Goal: Transaction & Acquisition: Book appointment/travel/reservation

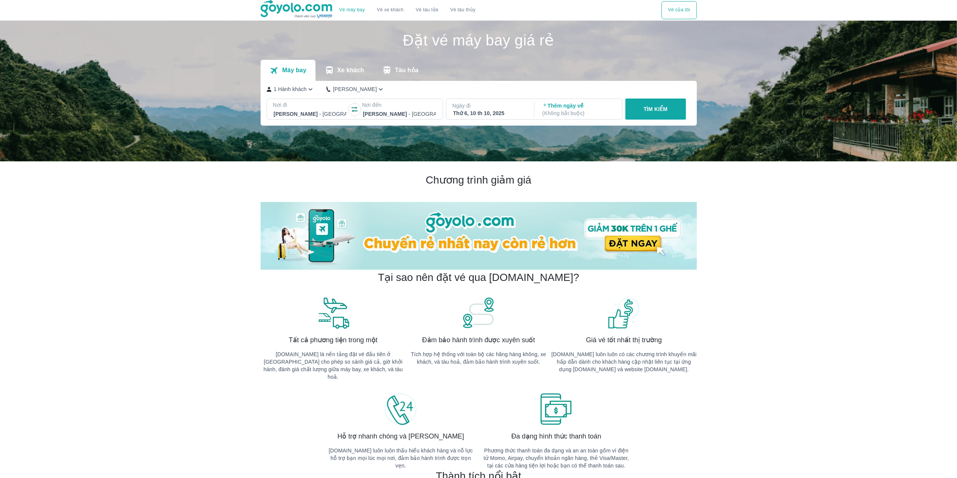
drag, startPoint x: 94, startPoint y: 273, endPoint x: 263, endPoint y: 212, distance: 180.1
click at [378, 109] on div "Gia Lai - [GEOGRAPHIC_DATA]" at bounding box center [399, 114] width 74 height 11
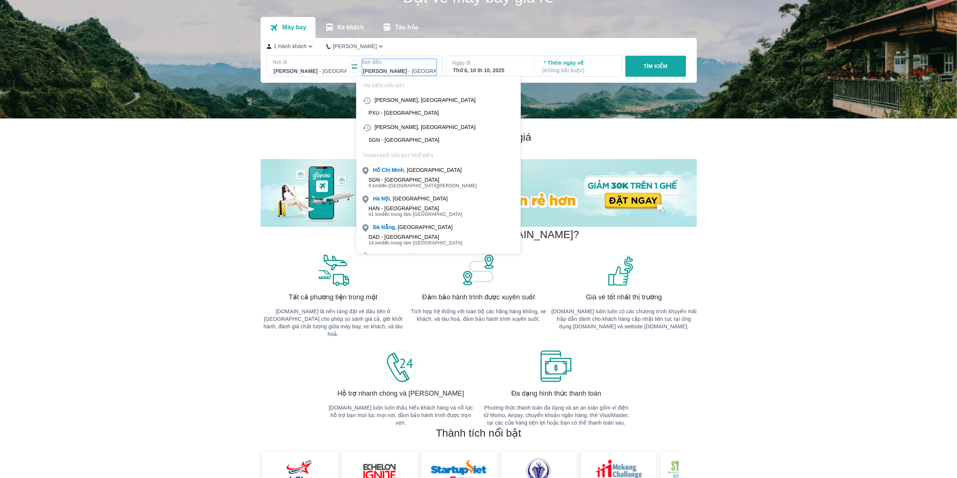
scroll to position [43, 0]
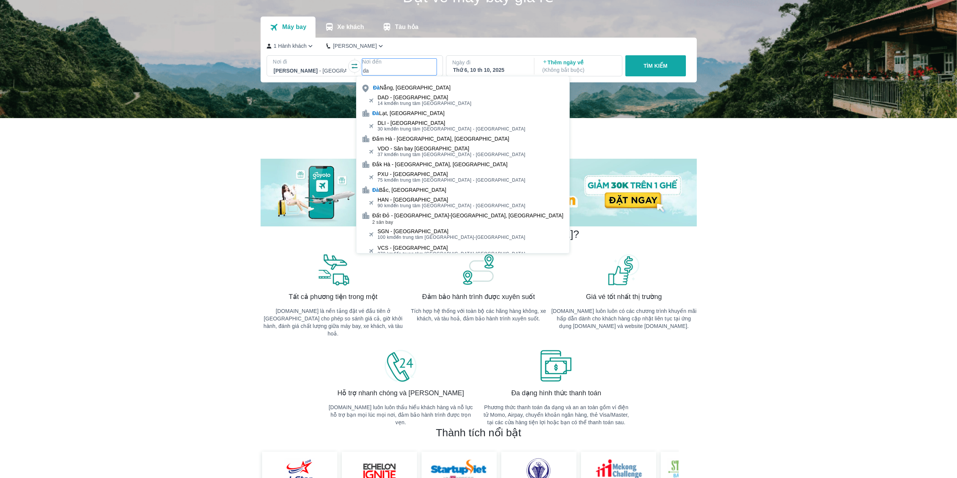
type input "da"
click at [399, 98] on div "DAD - [GEOGRAPHIC_DATA]" at bounding box center [425, 97] width 94 height 6
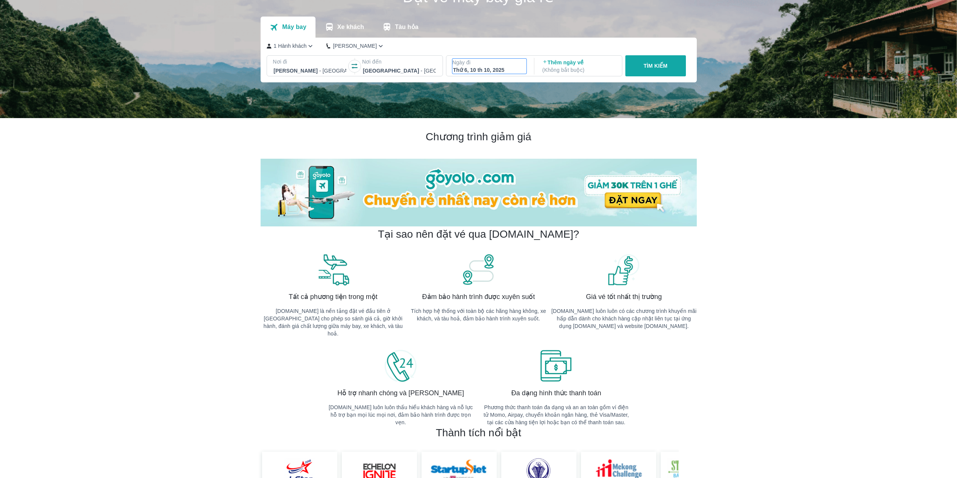
click at [470, 71] on div "Thứ 6, 10 th 10, 2025" at bounding box center [489, 70] width 73 height 8
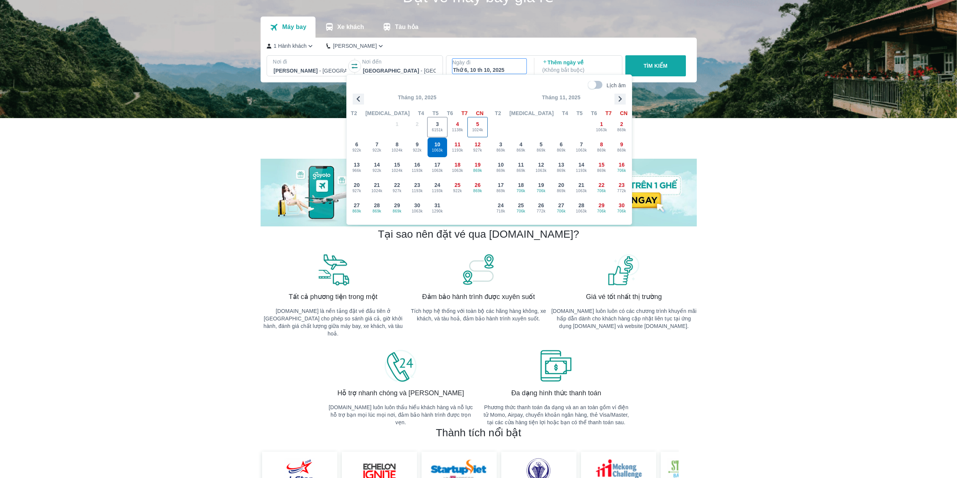
click at [480, 124] on div "5 1024k" at bounding box center [478, 127] width 20 height 20
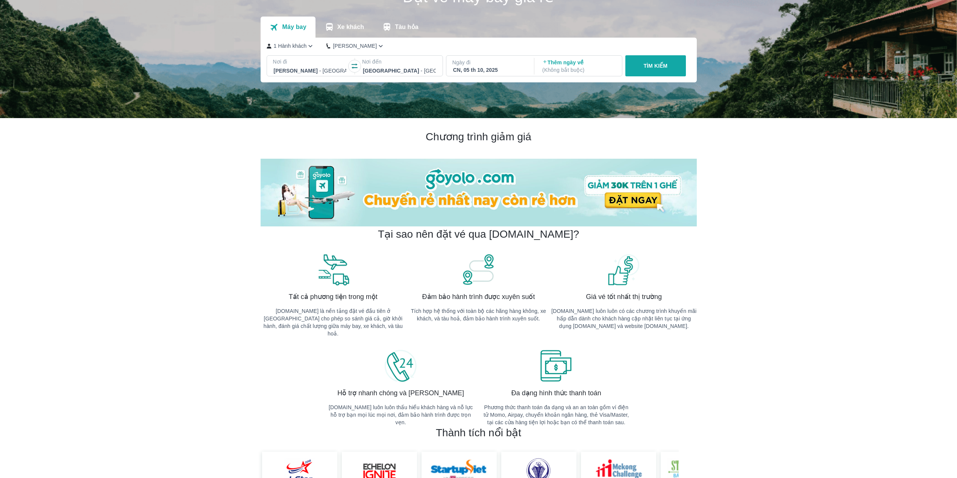
click at [645, 68] on p "TÌM KIẾM" at bounding box center [655, 66] width 24 height 8
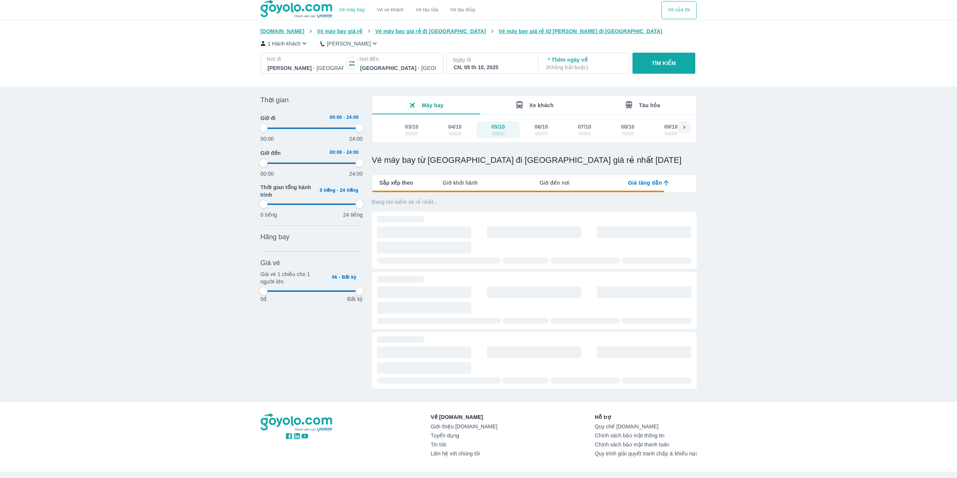
type input "97.9166666666667"
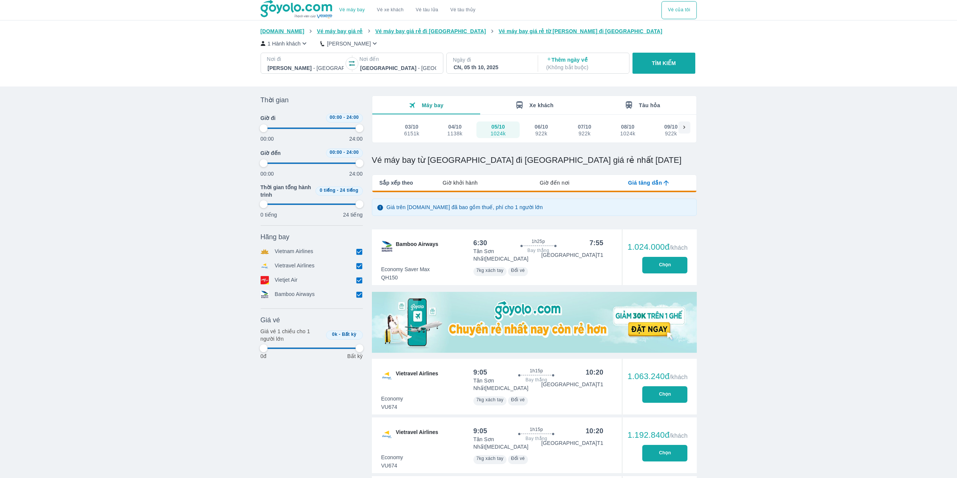
type input "97.9166666666667"
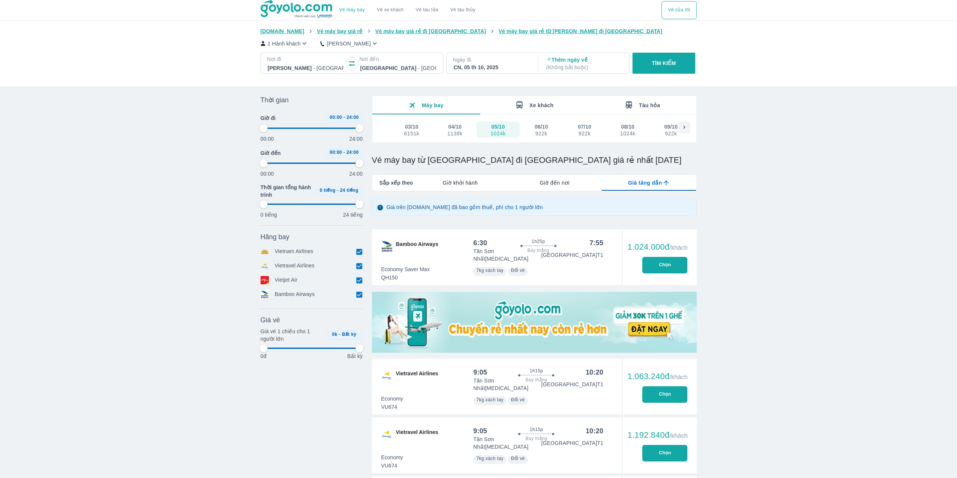
type input "97.9166666666667"
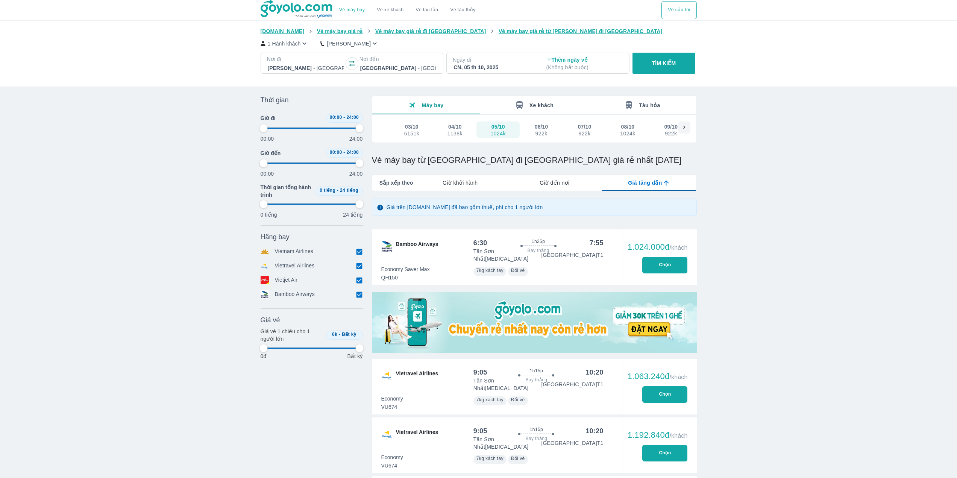
type input "97.9166666666667"
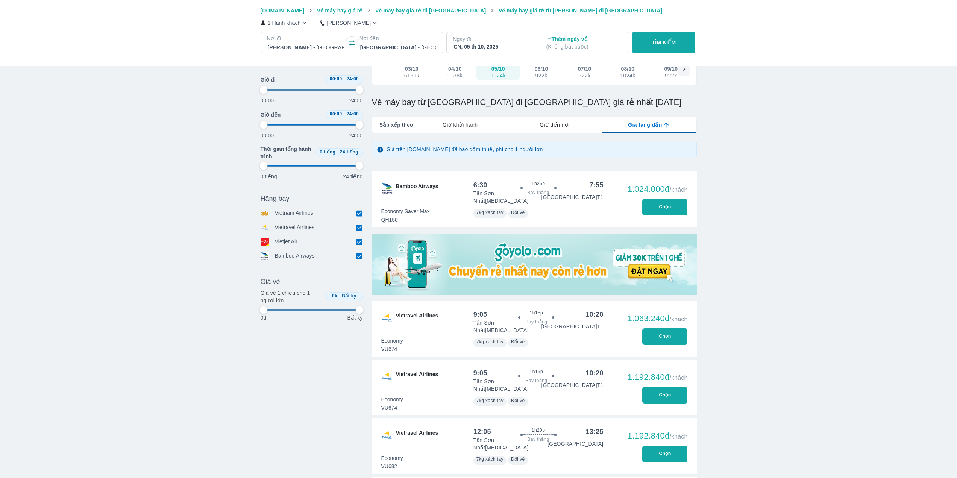
scroll to position [75, 0]
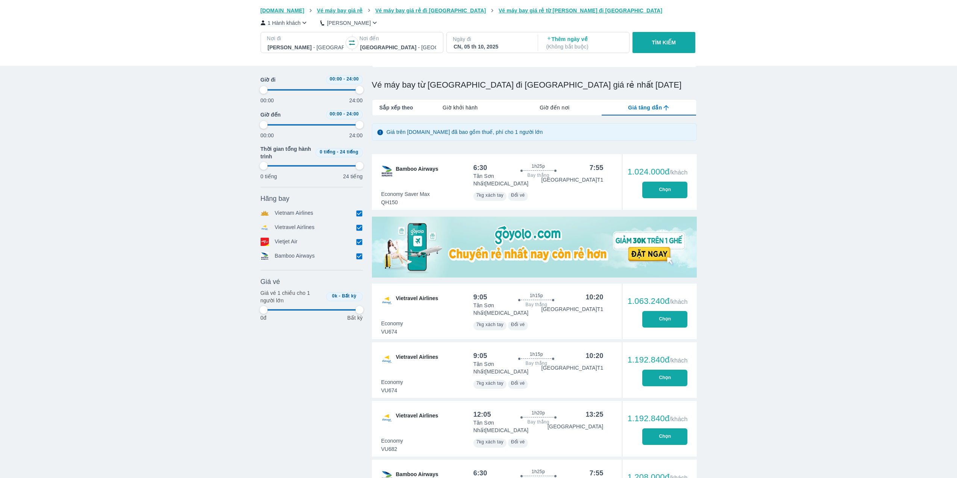
type input "97.9166666666667"
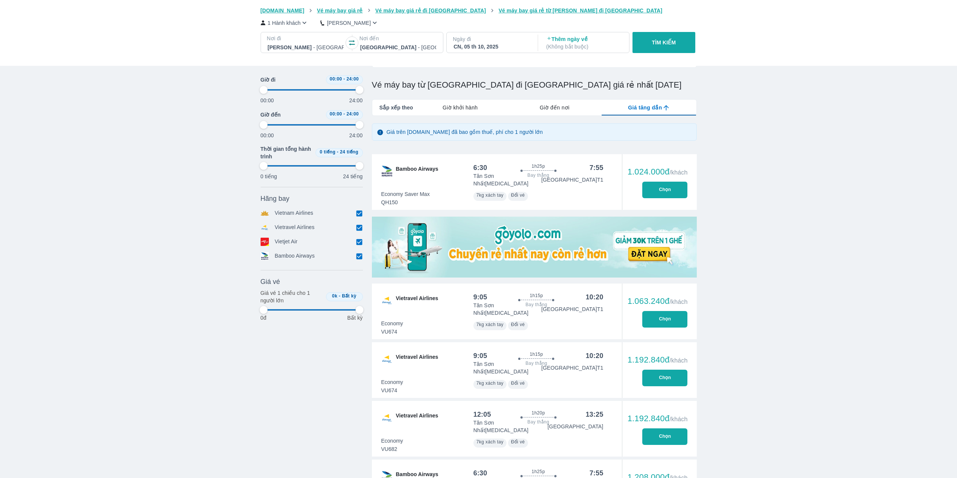
type input "97.9166666666667"
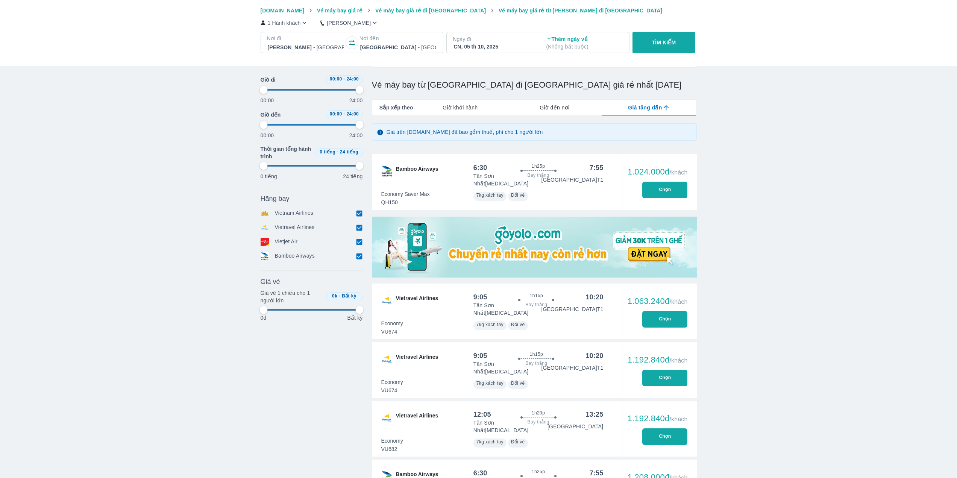
type input "97.9166666666667"
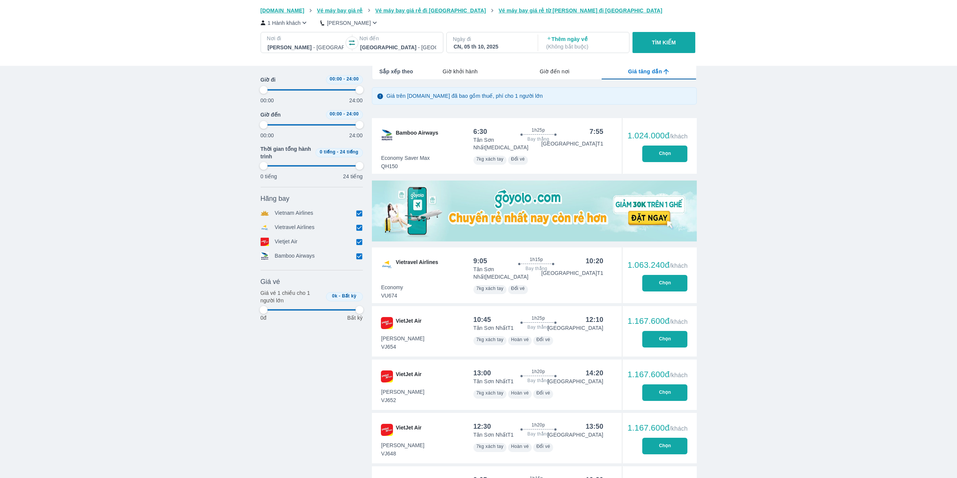
scroll to position [113, 0]
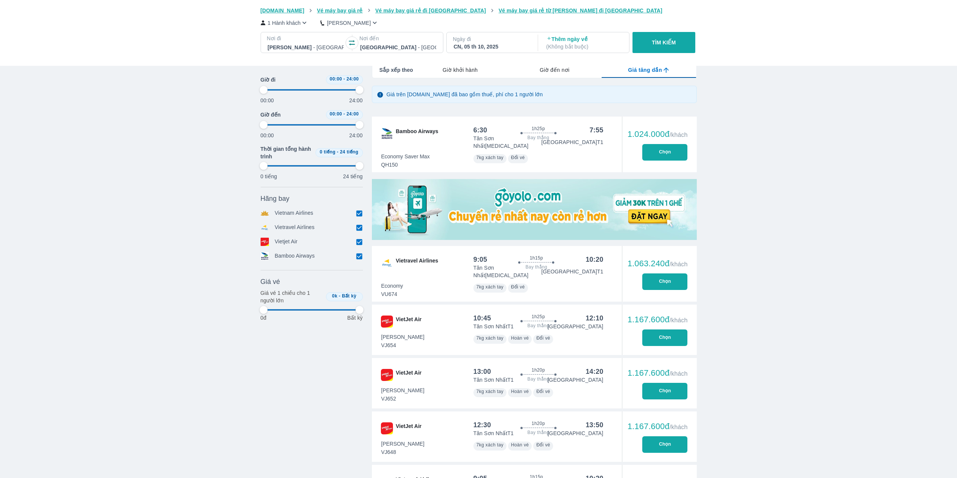
type input "97.9166666666667"
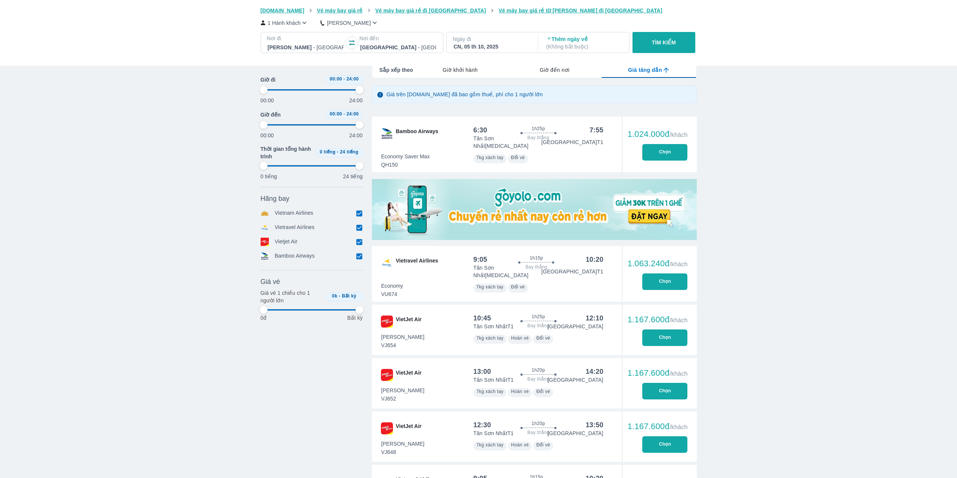
type input "97.9166666666667"
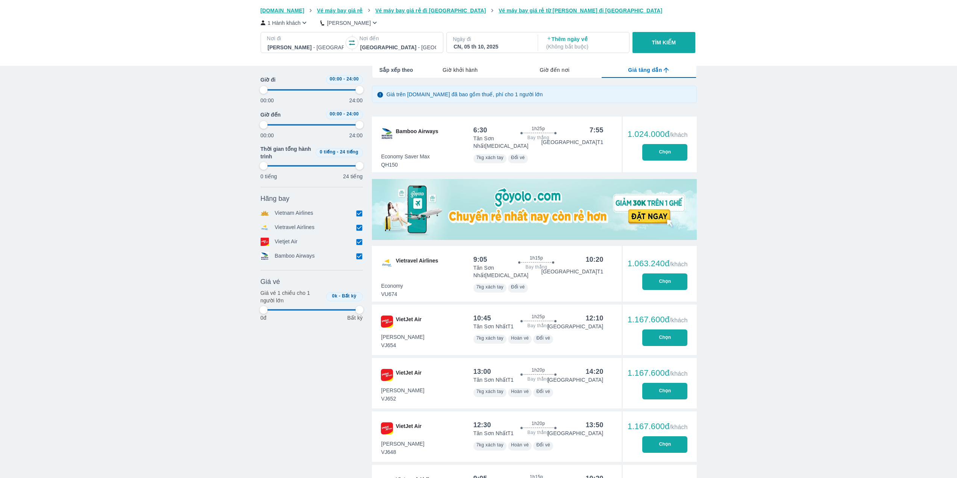
type input "97.9166666666667"
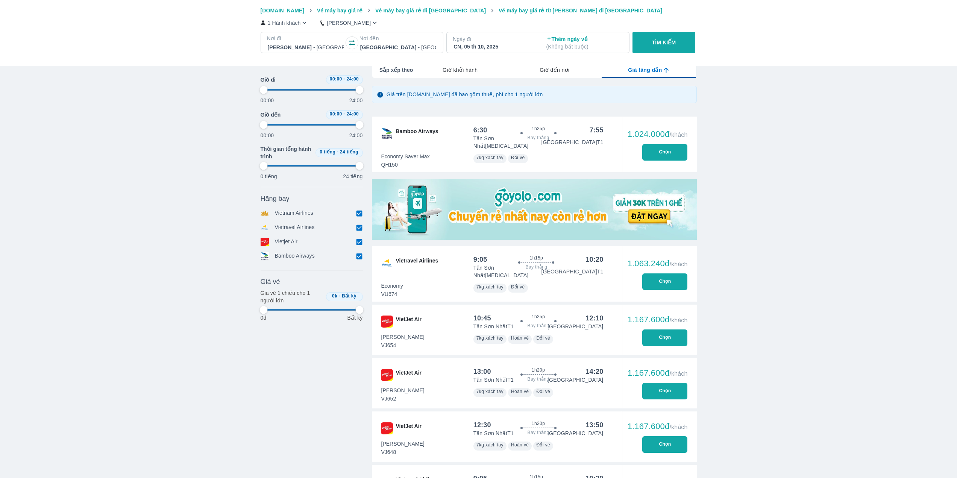
type input "97.9166666666667"
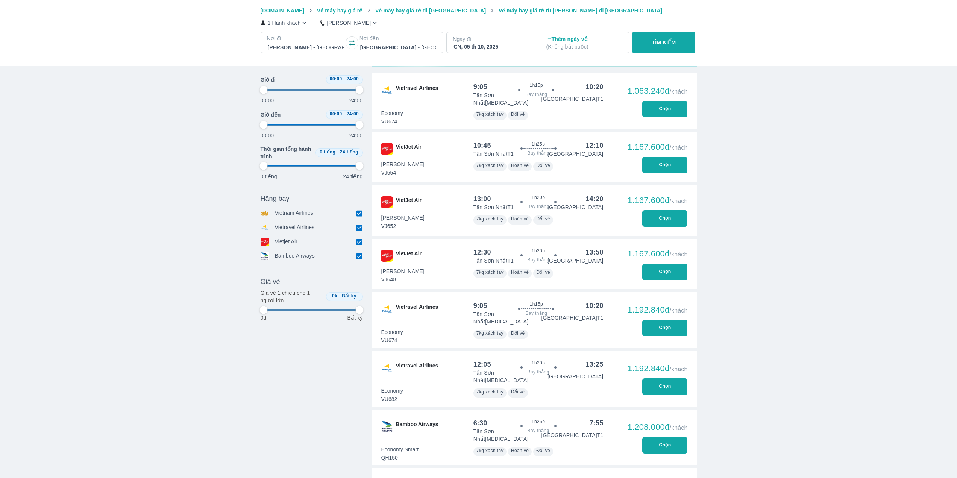
scroll to position [301, 0]
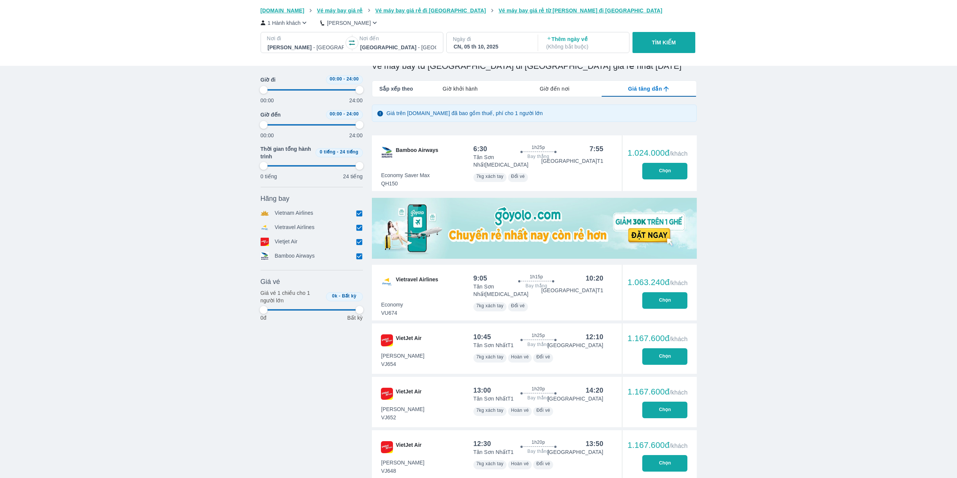
type input "97.9166666666667"
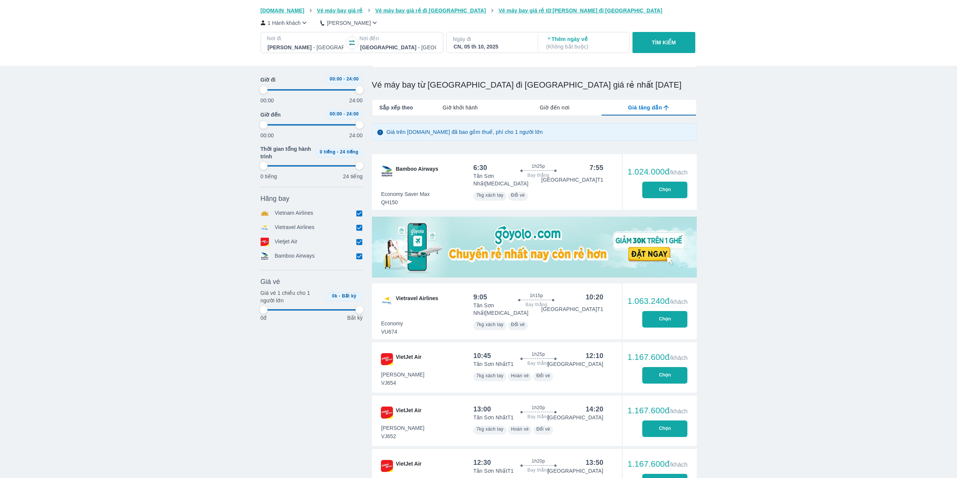
type input "97.9166666666667"
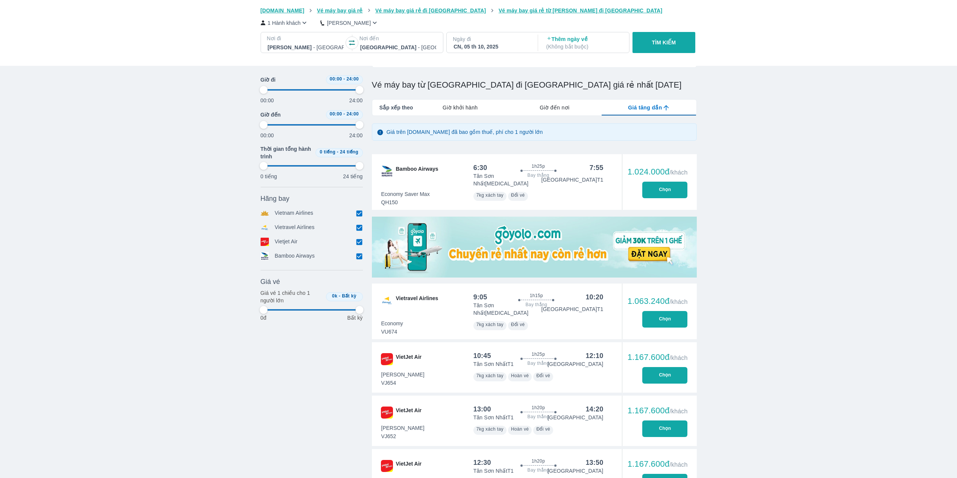
type input "97.9166666666667"
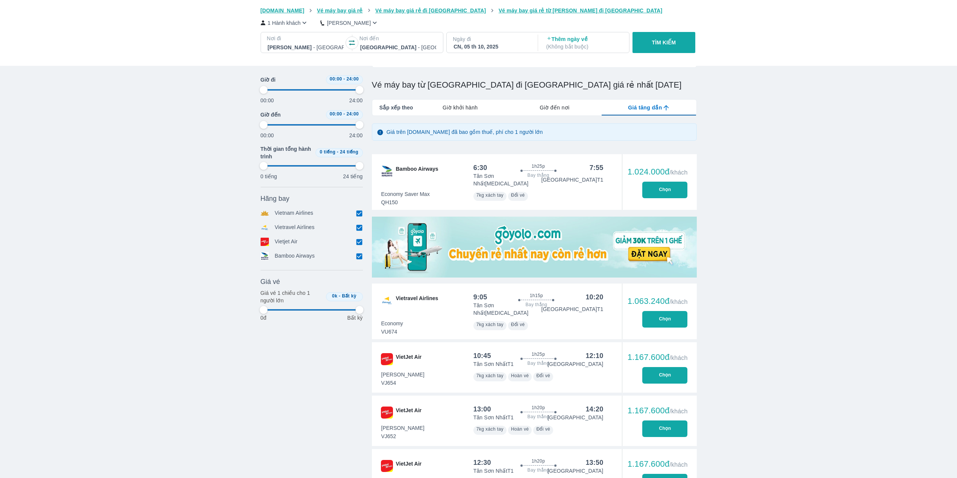
type input "97.9166666666667"
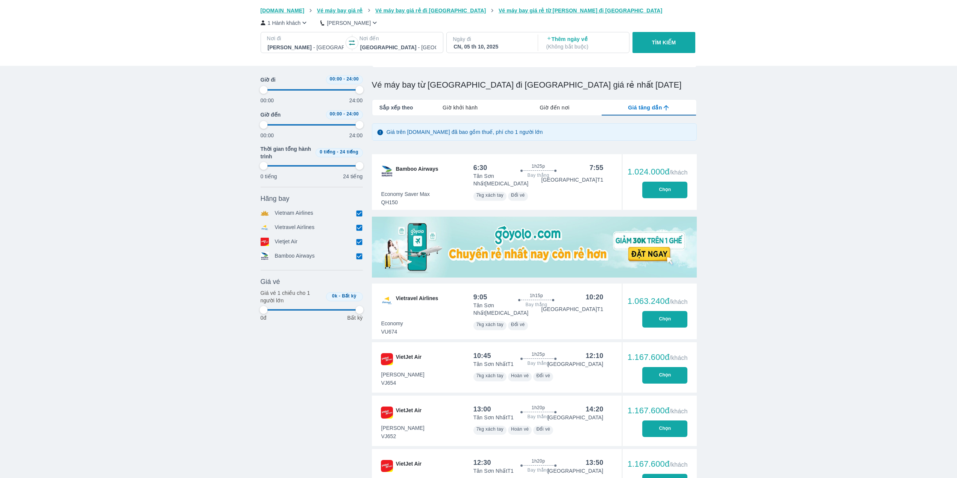
type input "97.9166666666667"
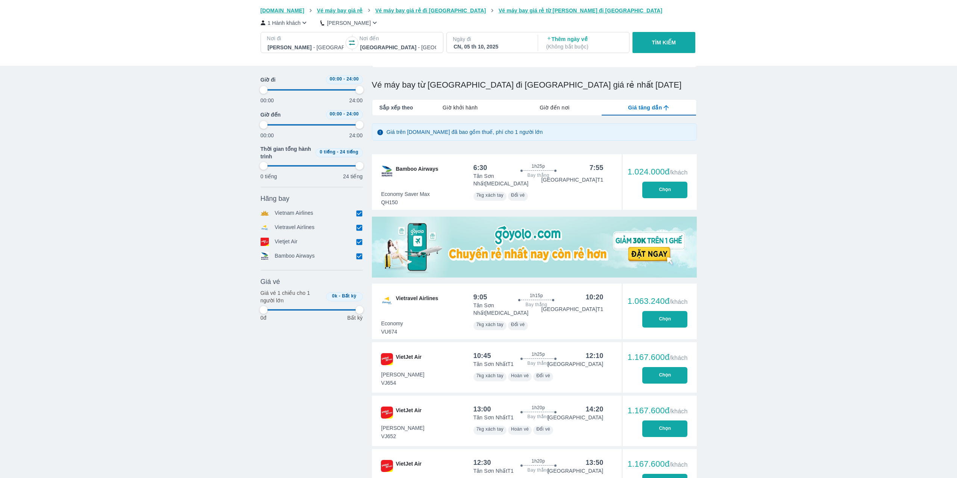
type input "97.9166666666667"
click at [360, 217] on input "checkbox" at bounding box center [359, 213] width 7 height 7
checkbox input "false"
click at [358, 233] on input "checkbox" at bounding box center [359, 230] width 7 height 7
checkbox input "false"
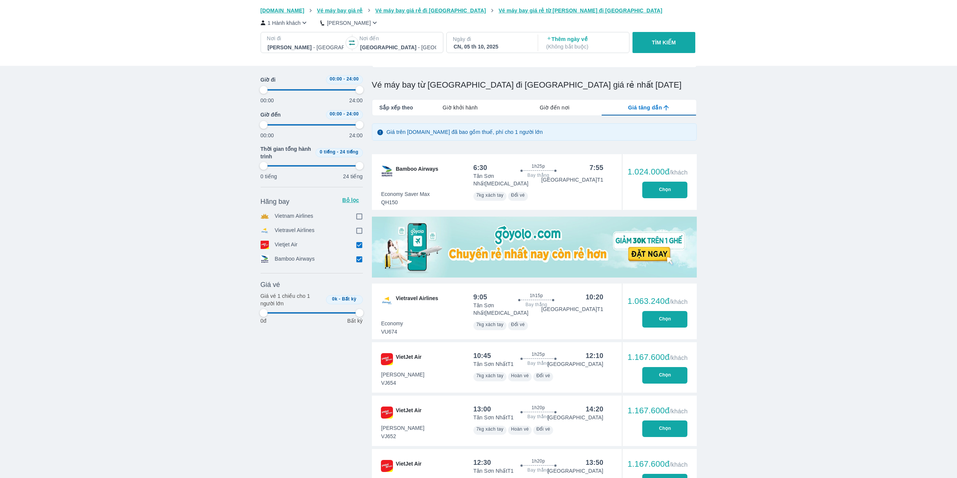
click at [359, 247] on input "checkbox" at bounding box center [359, 244] width 7 height 7
checkbox input "false"
type input "97.9166666666667"
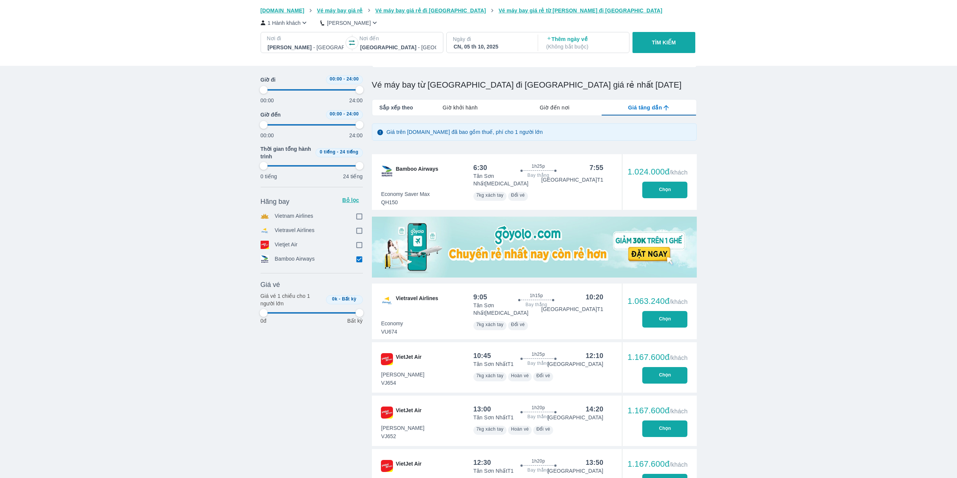
type input "97.9166666666667"
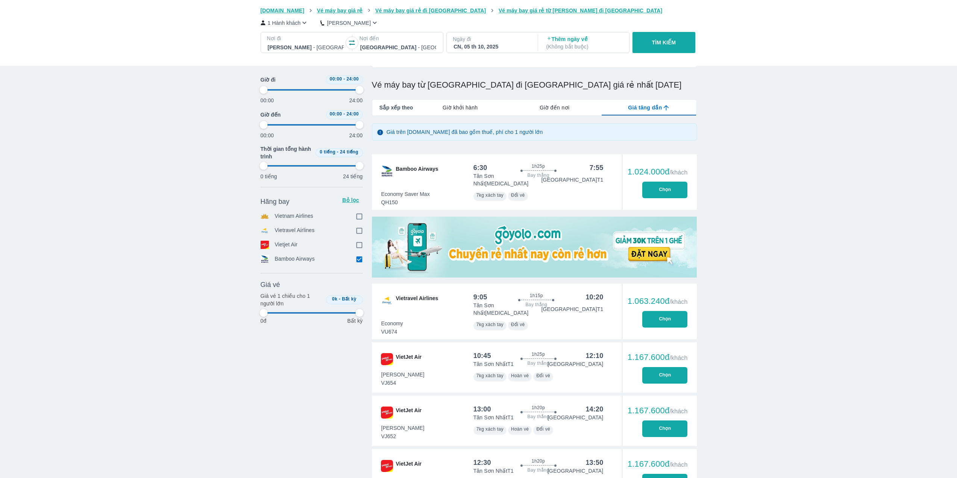
type input "97.9166666666667"
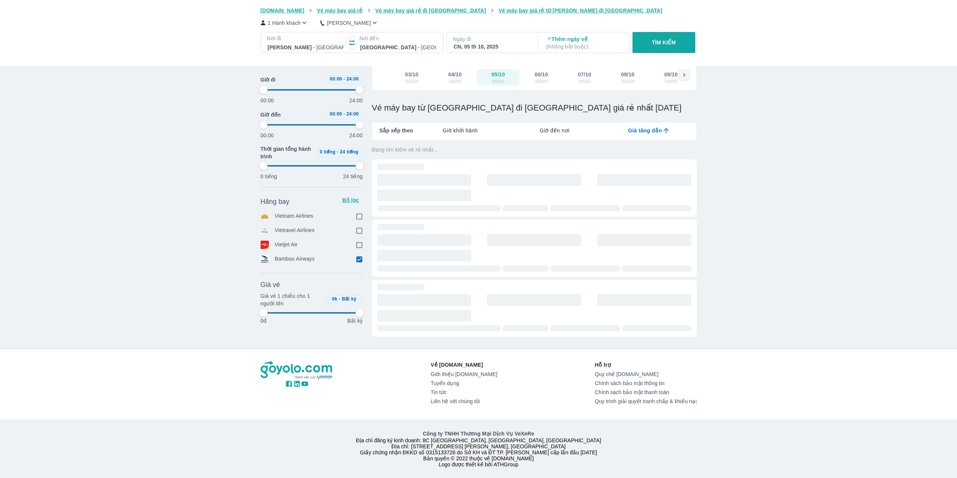
scroll to position [63, 0]
type input "97.9166666666667"
click at [186, 273] on div "Vé máy bay Vé xe khách Vé tàu lửa Vé tàu thủy Vé của tôi [DOMAIN_NAME] Vé máy b…" at bounding box center [478, 213] width 957 height 530
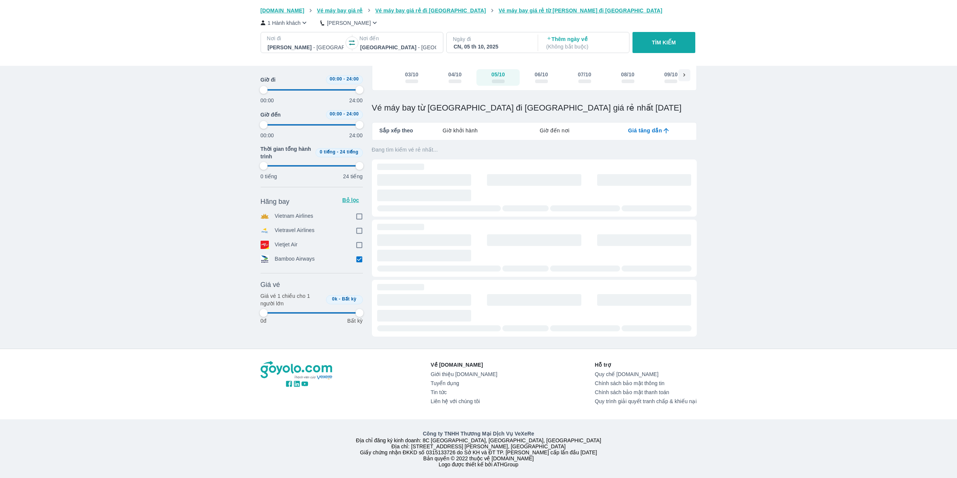
type input "97.9166666666667"
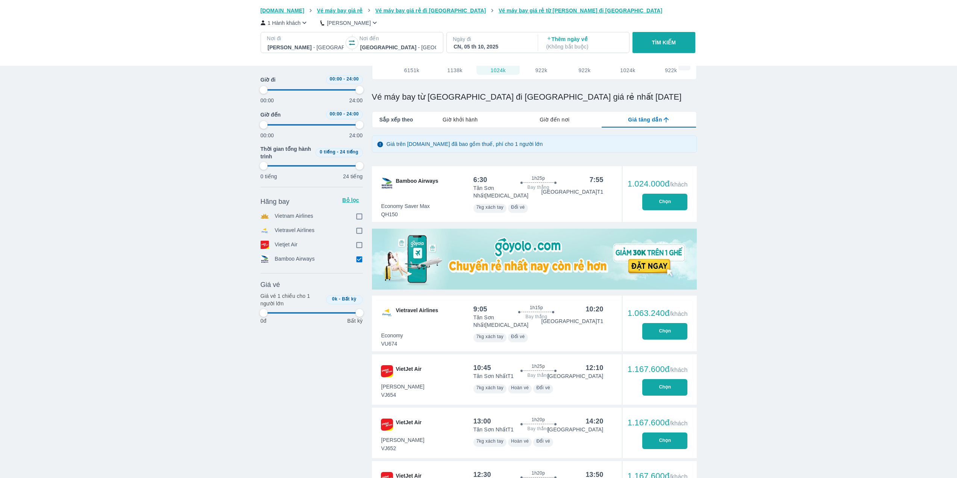
type input "97.9166666666667"
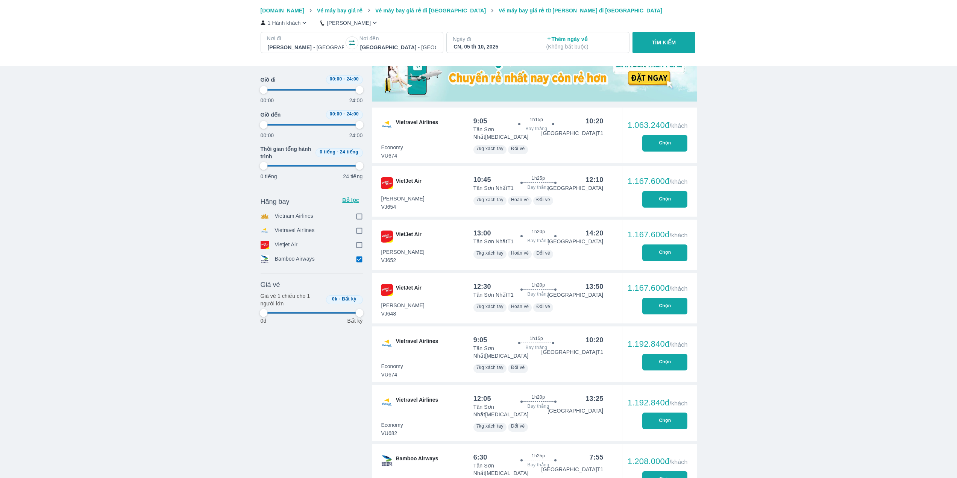
type input "97.9166666666667"
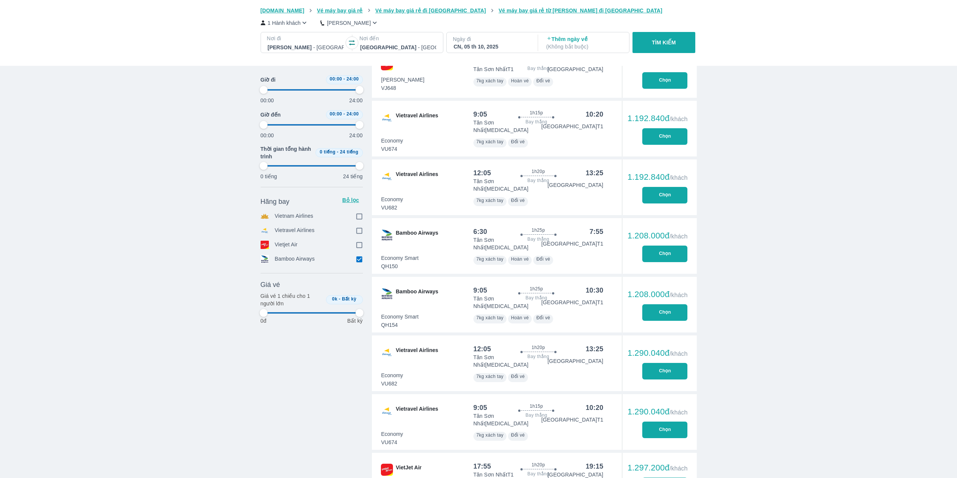
type input "97.9166666666667"
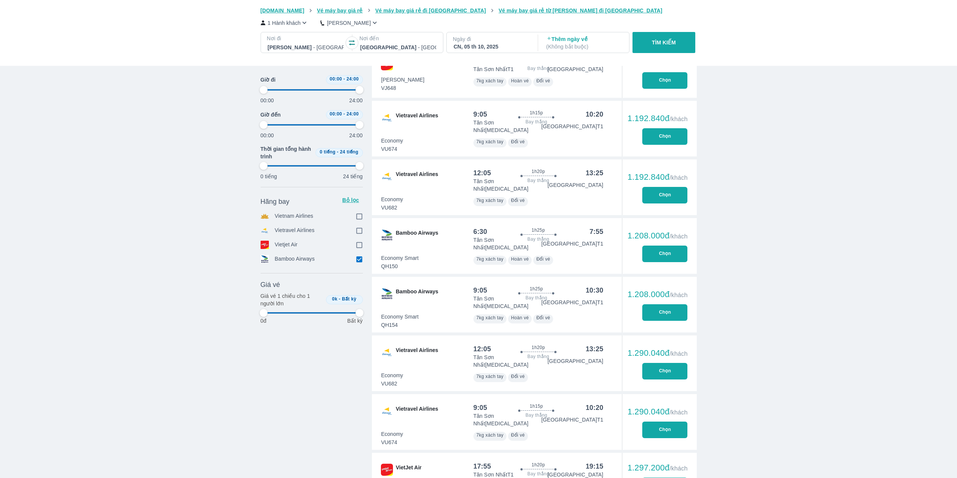
type input "97.9166666666667"
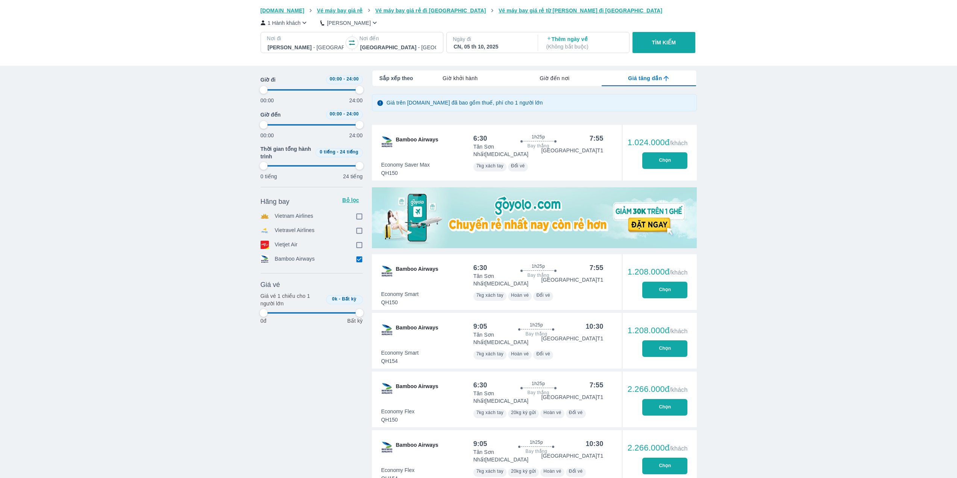
type input "97.9166666666667"
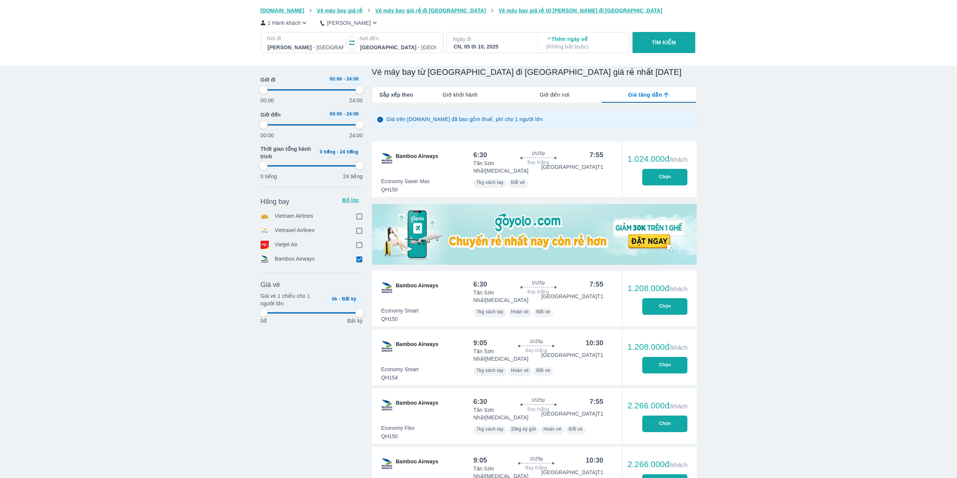
type input "97.9166666666667"
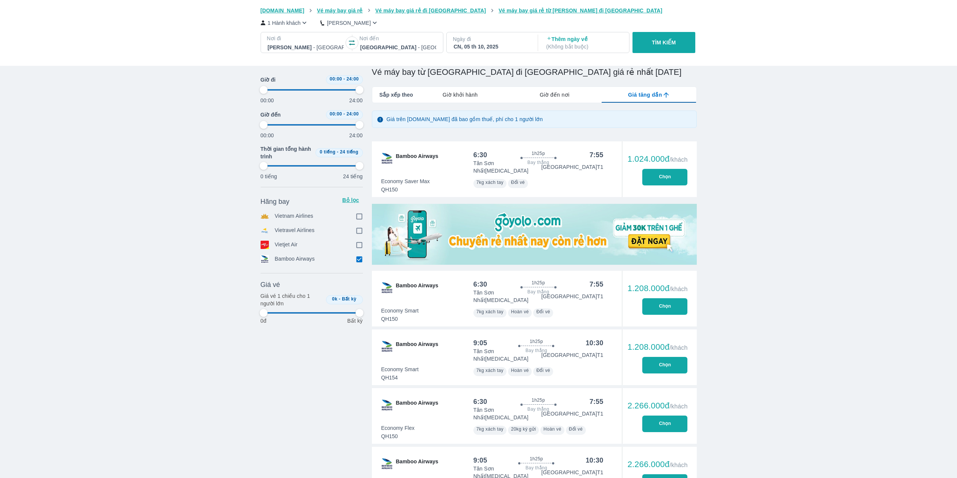
type input "97.9166666666667"
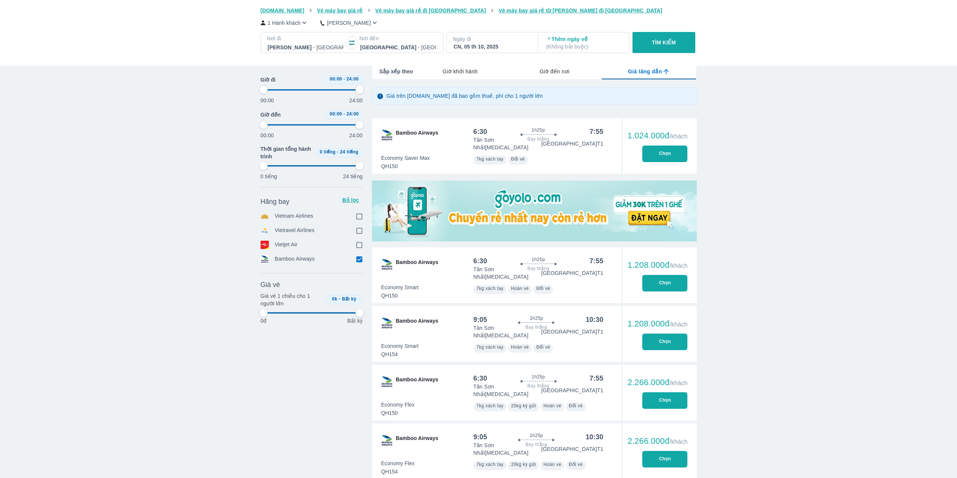
scroll to position [126, 0]
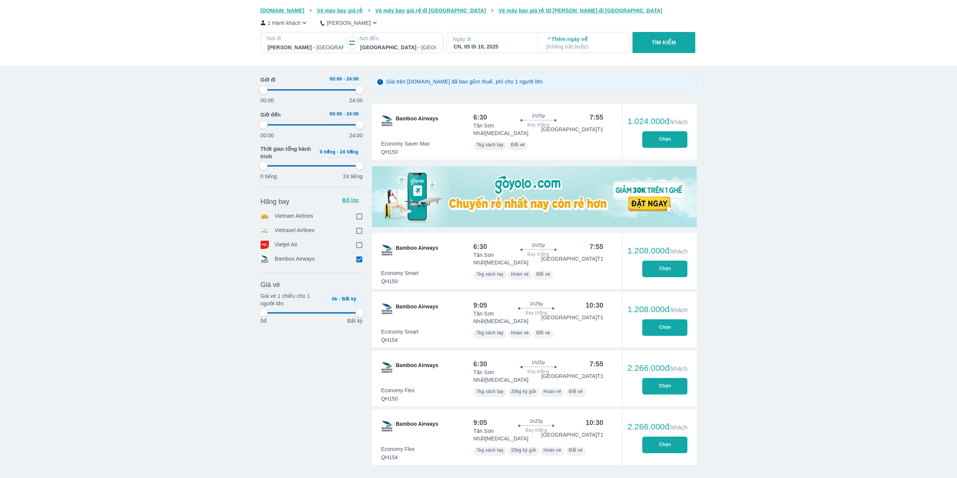
type input "97.9166666666667"
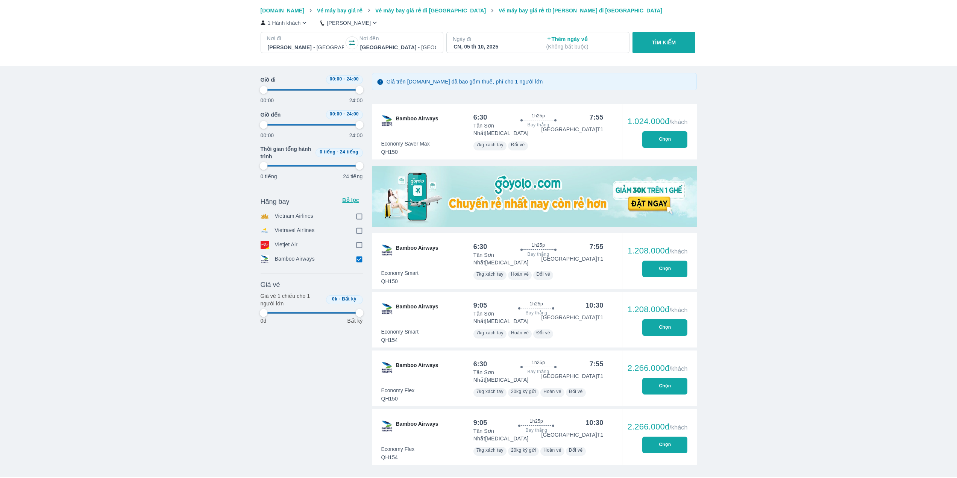
type input "97.9166666666667"
click at [297, 395] on div "Thời gian Bỏ lọc Giờ đi 00:00 - 24:00 00:00 24:00 Giờ đến 00:00 - 24:00 00:00 2…" at bounding box center [312, 217] width 102 height 495
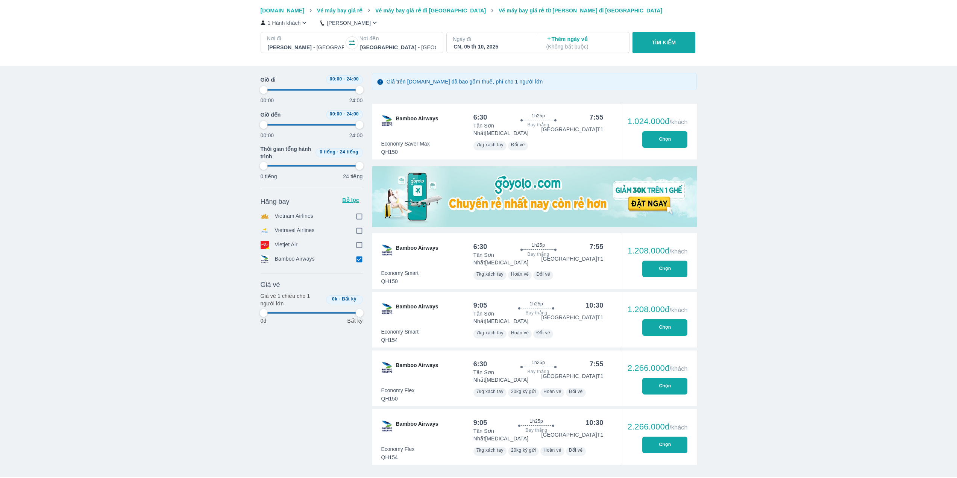
type input "97.9166666666667"
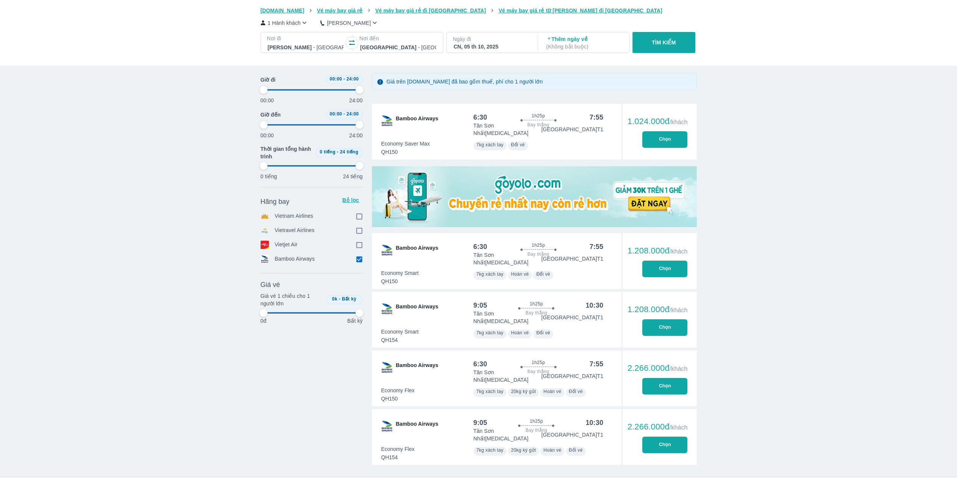
type input "97.9166666666667"
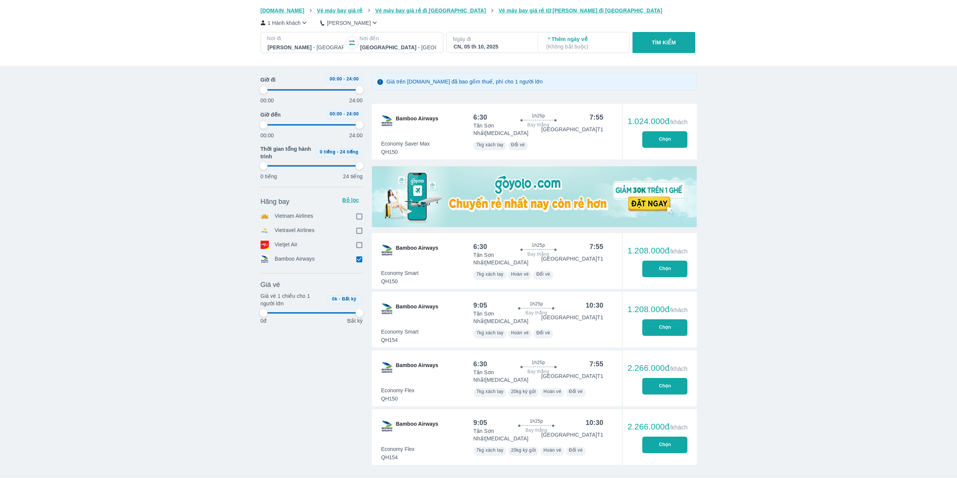
type input "97.9166666666667"
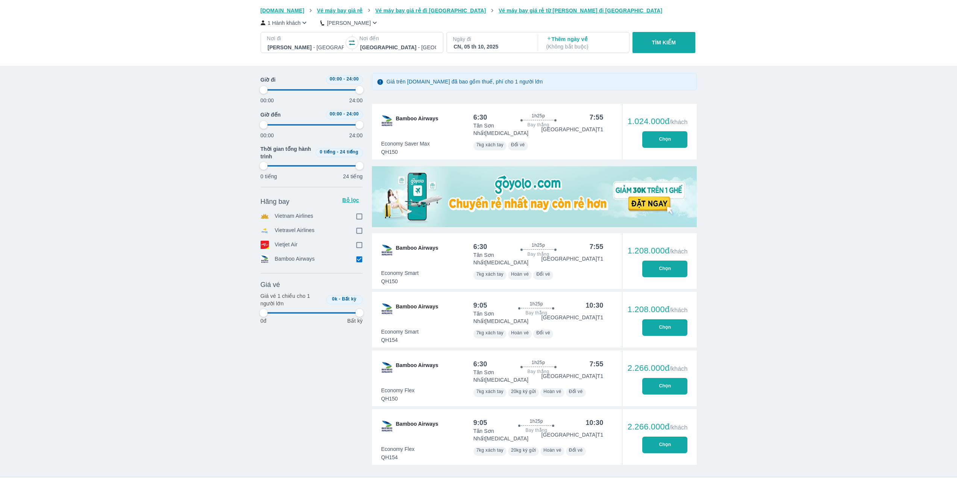
type input "97.9166666666667"
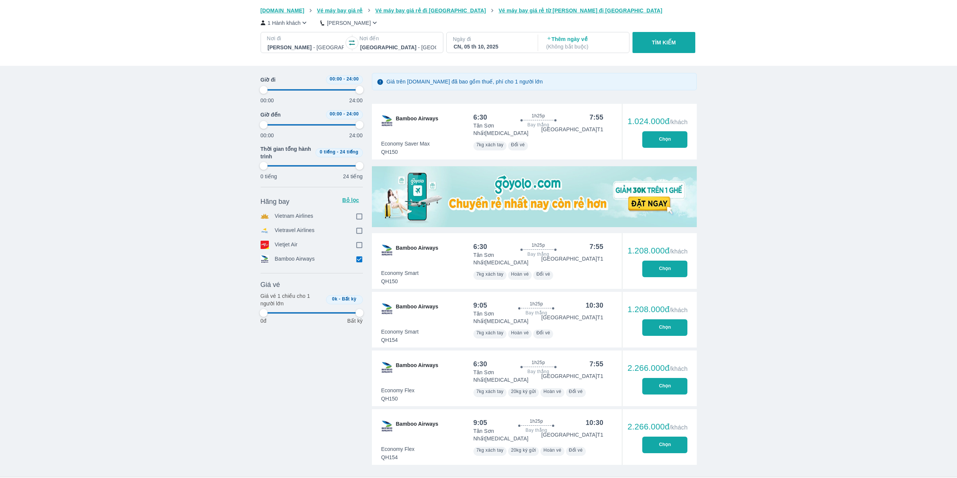
type input "97.9166666666667"
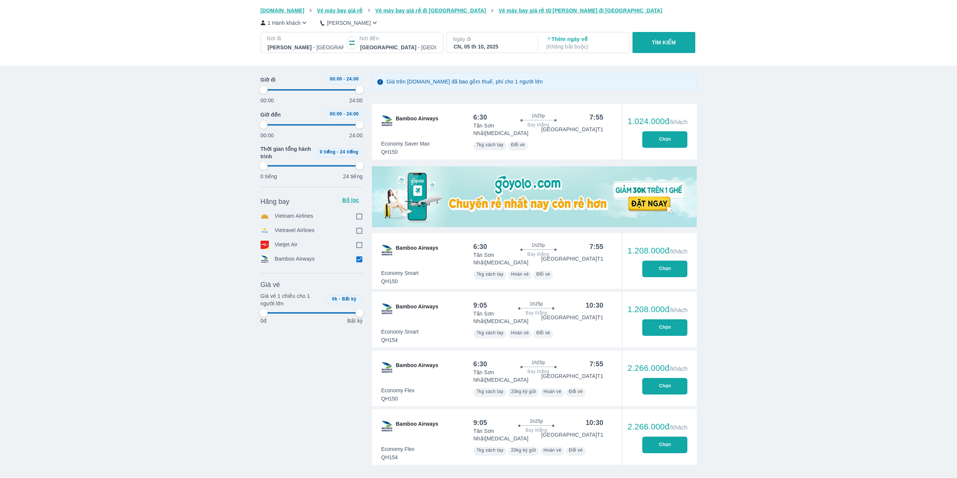
type input "97.9166666666667"
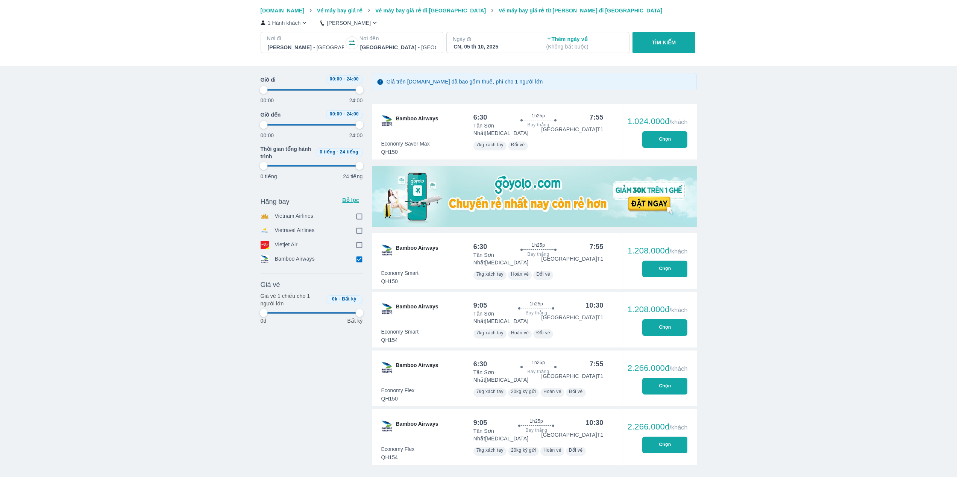
type input "97.9166666666667"
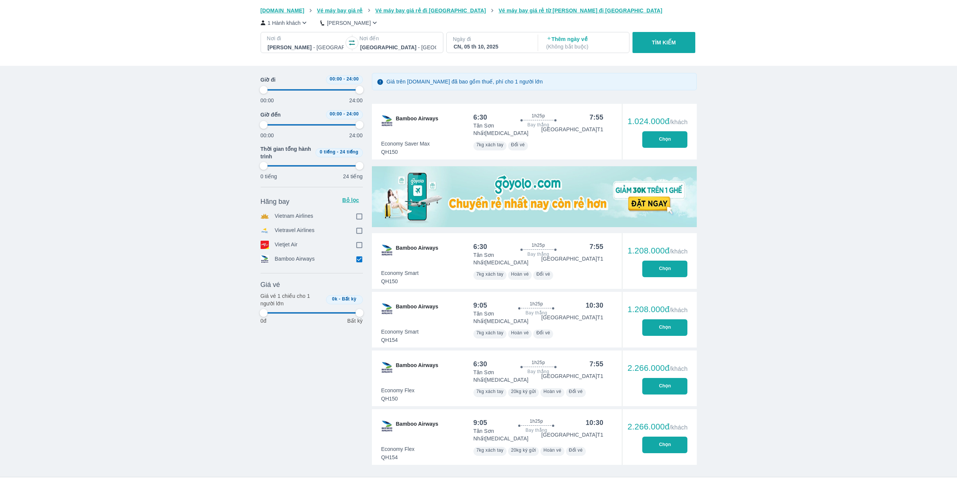
type input "97.9166666666667"
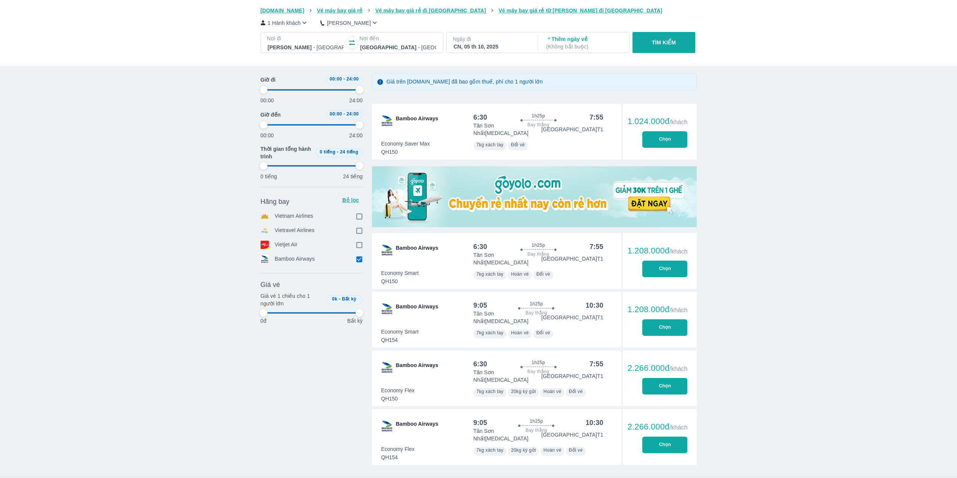
type input "97.9166666666667"
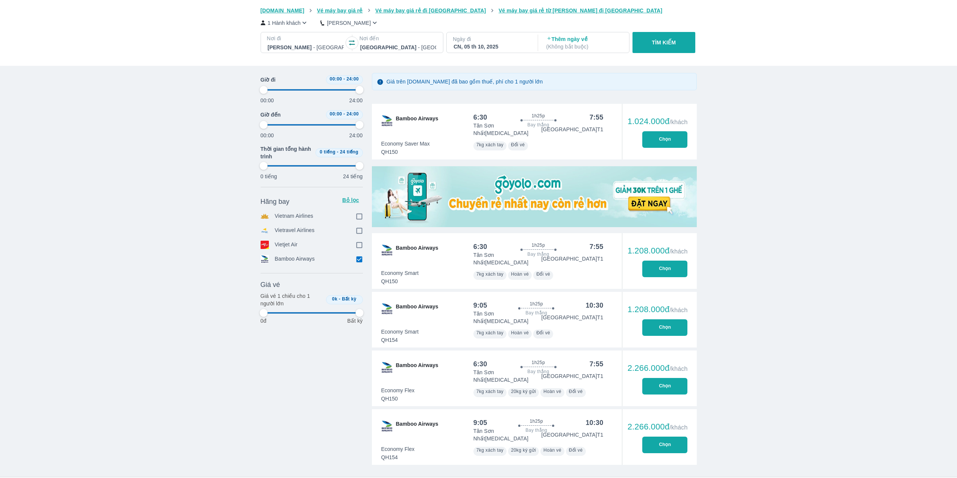
type input "97.9166666666667"
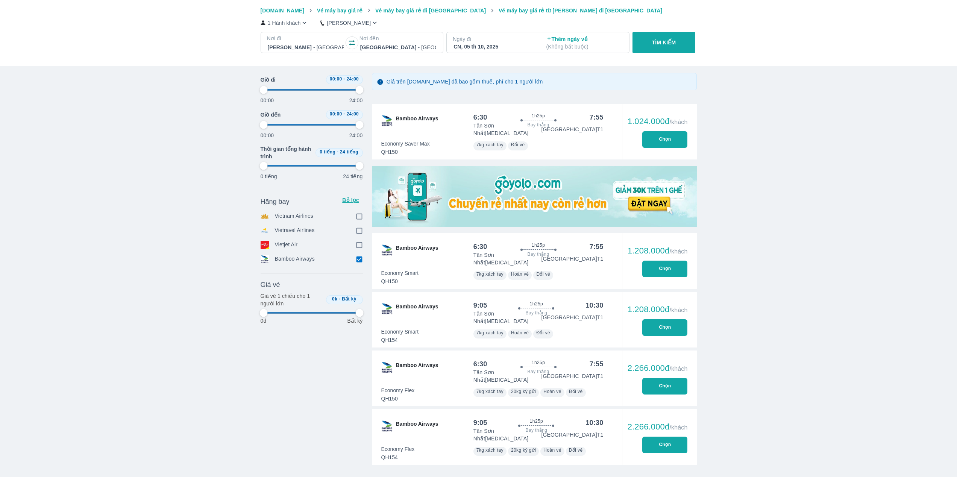
type input "97.9166666666667"
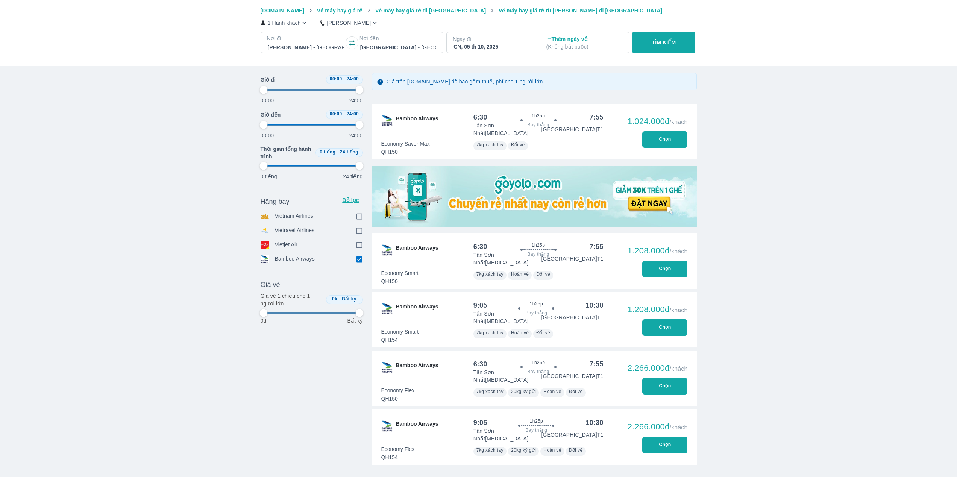
type input "97.9166666666667"
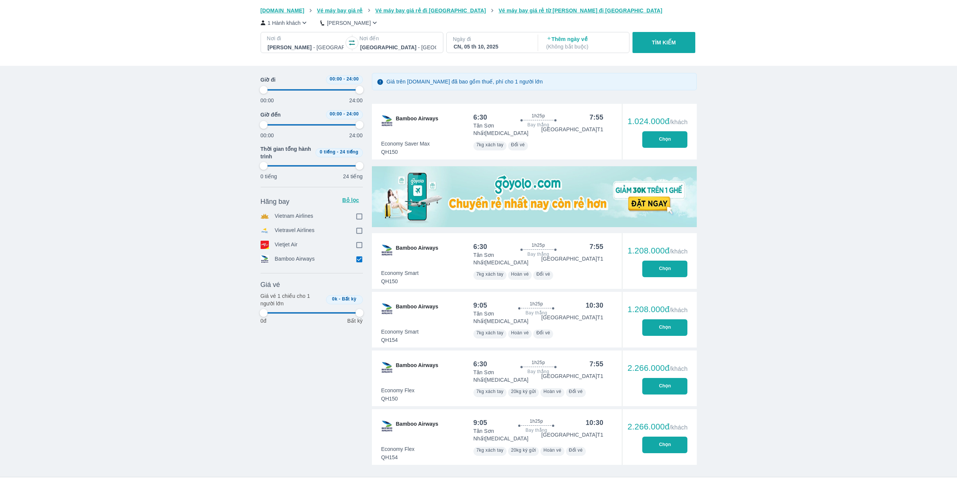
type input "97.9166666666667"
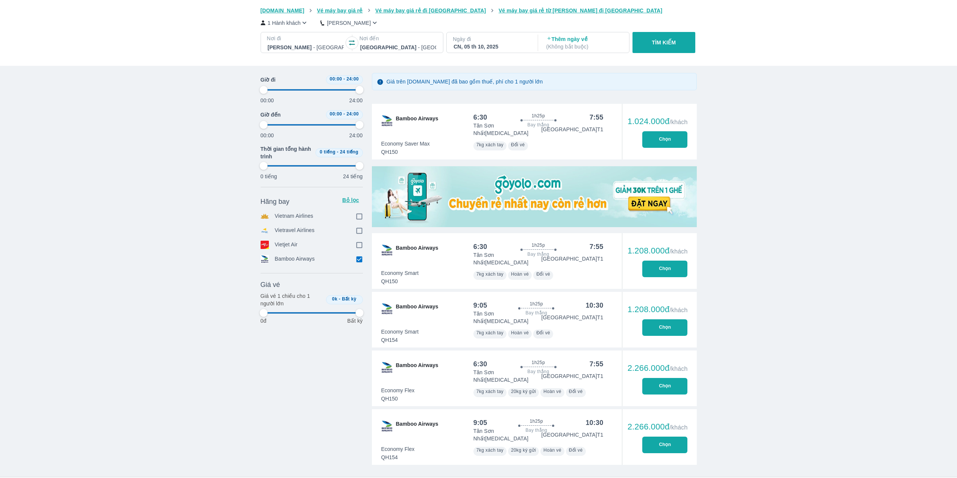
type input "97.9166666666667"
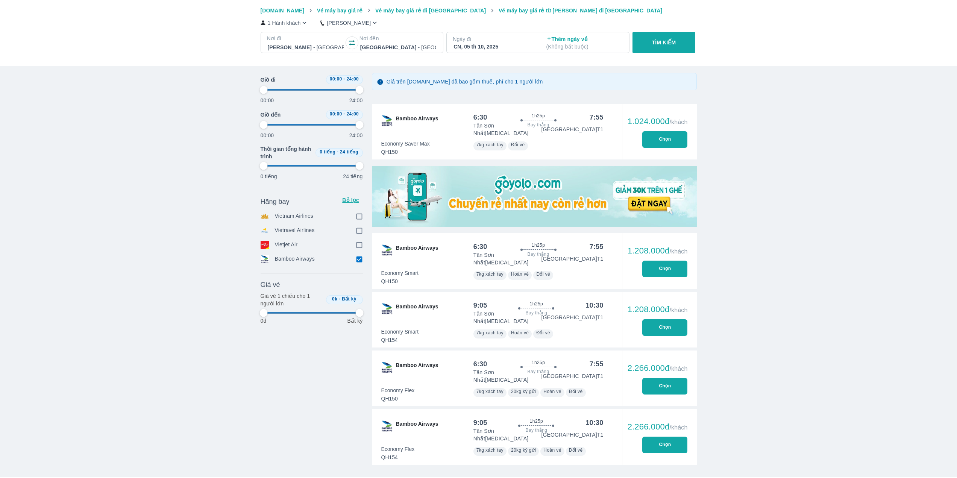
type input "97.9166666666667"
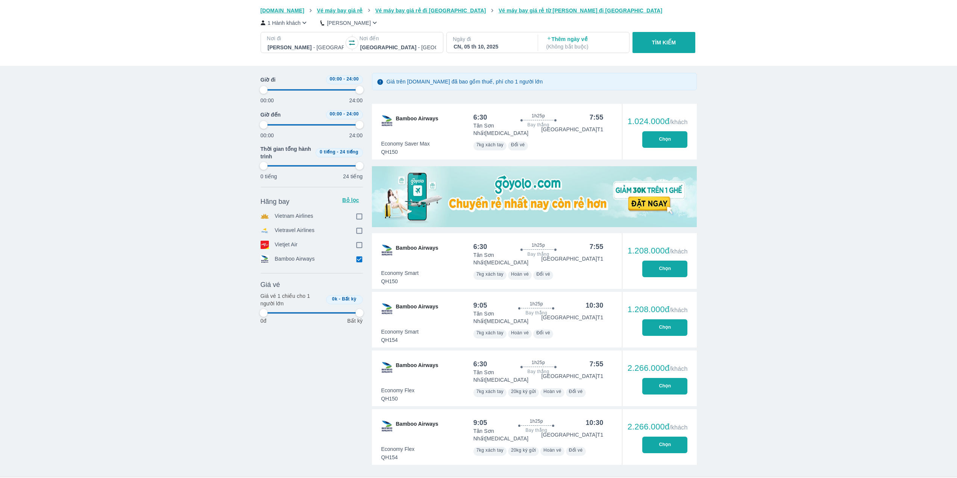
type input "97.9166666666667"
click at [119, 149] on div "Vé máy bay Vé xe khách Vé tàu lửa Vé tàu thủy Vé của tôi [DOMAIN_NAME] Vé máy b…" at bounding box center [478, 240] width 957 height 732
click at [257, 411] on div "Thời gian Bỏ lọc Giờ đi 00:00 - 24:00 00:00 24:00 Giờ đến 00:00 - 24:00 00:00 2…" at bounding box center [479, 223] width 448 height 507
click at [97, 234] on div "Vé máy bay Vé xe khách Vé tàu lửa Vé tàu thủy Vé của tôi [DOMAIN_NAME] Vé máy b…" at bounding box center [478, 240] width 957 height 732
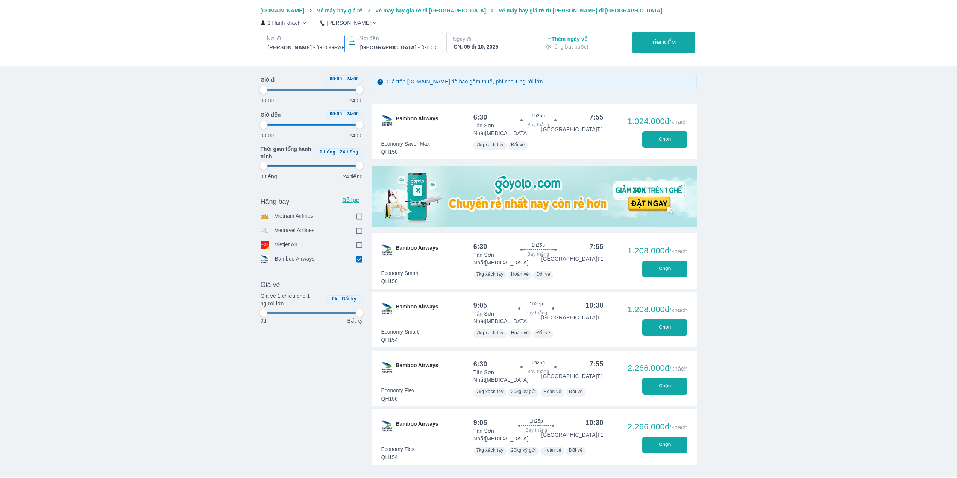
click at [313, 40] on p "Nơi đi" at bounding box center [305, 39] width 77 height 8
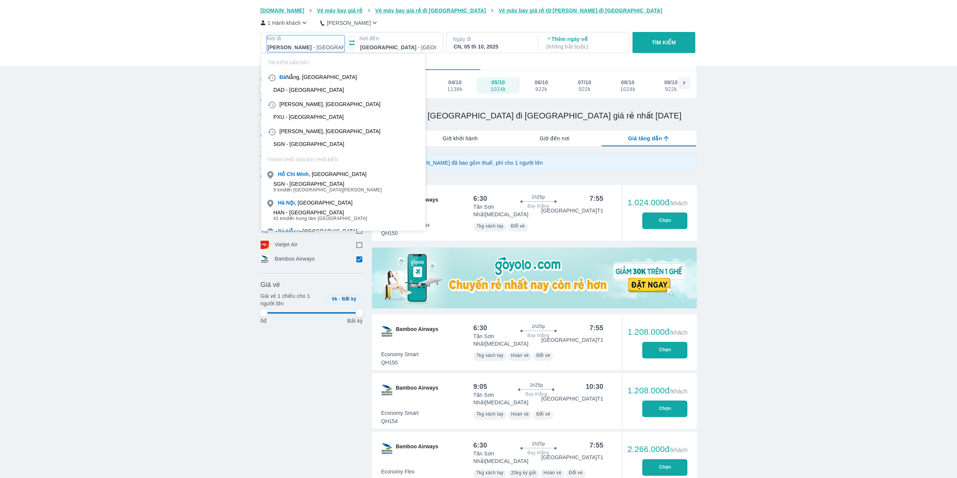
scroll to position [43, 0]
